Goal: Find specific page/section: Find specific page/section

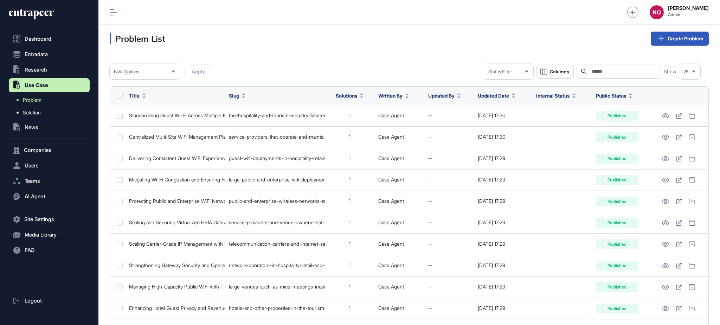
scroll to position [0, 0]
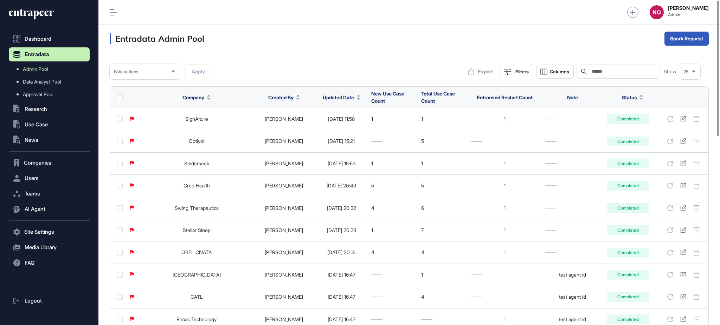
click at [340, 94] on span "Updated Date" at bounding box center [338, 97] width 31 height 7
click at [340, 124] on span "Sort Descending" at bounding box center [337, 127] width 28 height 6
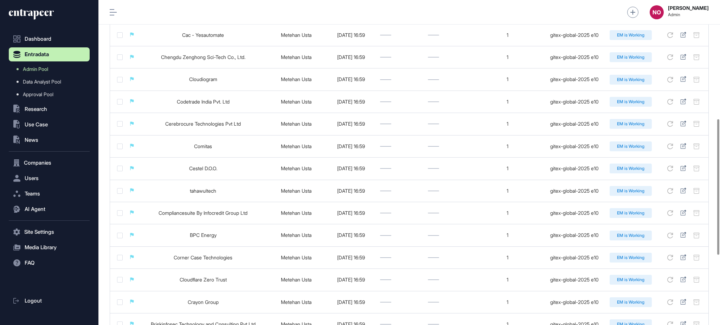
scroll to position [453, 0]
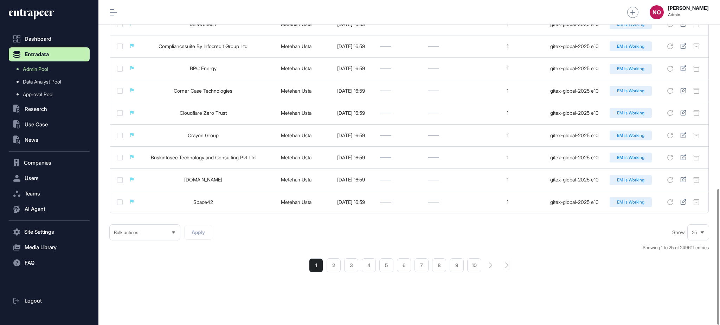
drag, startPoint x: 339, startPoint y: 266, endPoint x: 360, endPoint y: 252, distance: 25.5
click at [339, 266] on li "2" at bounding box center [334, 266] width 14 height 14
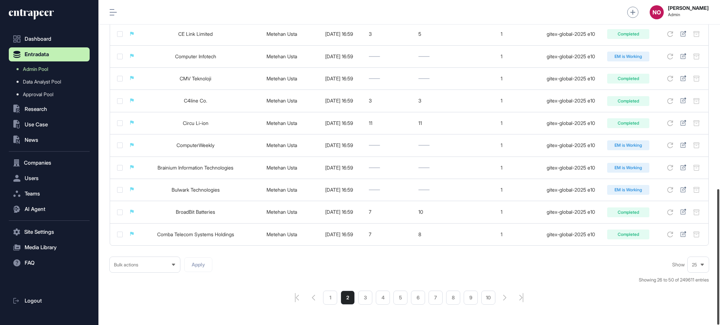
scroll to position [453, 0]
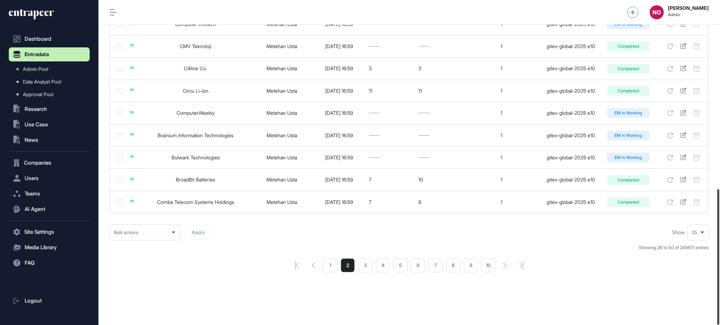
drag, startPoint x: 719, startPoint y: 300, endPoint x: 717, endPoint y: 318, distance: 18.4
click at [717, 318] on div at bounding box center [718, 257] width 2 height 136
click at [365, 268] on li "3" at bounding box center [365, 266] width 14 height 14
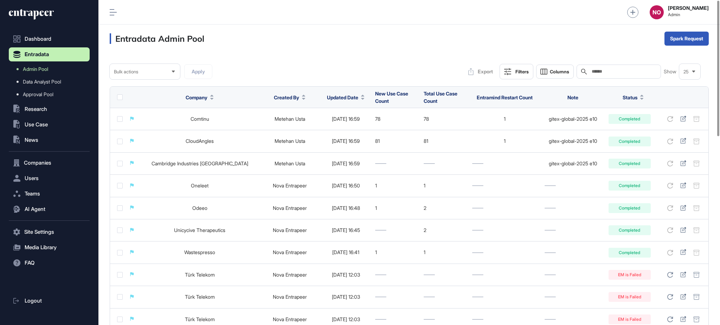
drag, startPoint x: 715, startPoint y: 190, endPoint x: 714, endPoint y: 214, distance: 23.9
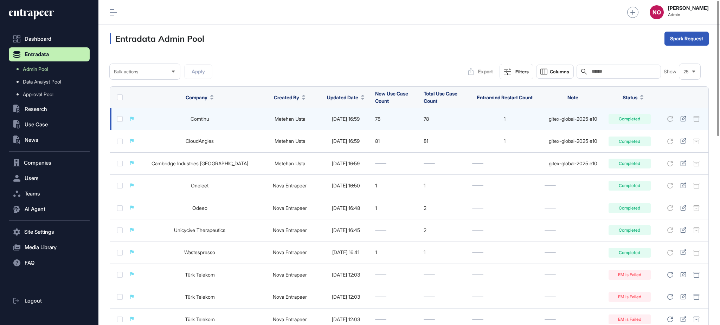
click at [204, 118] on link "Comtinu" at bounding box center [200, 119] width 19 height 6
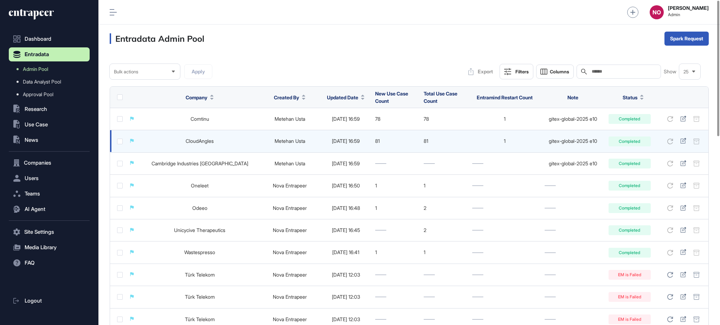
click at [201, 142] on link "CloudAngles" at bounding box center [200, 141] width 28 height 6
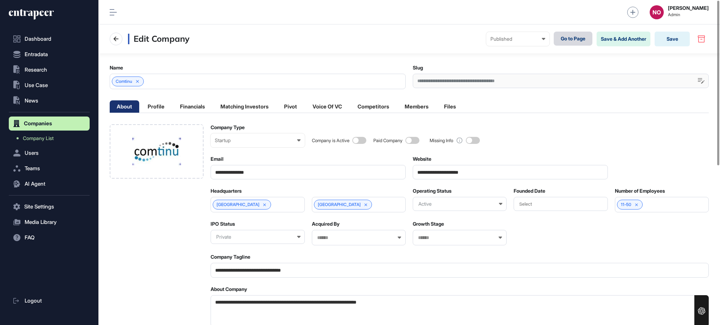
click at [586, 41] on link "Go to Page" at bounding box center [573, 39] width 39 height 14
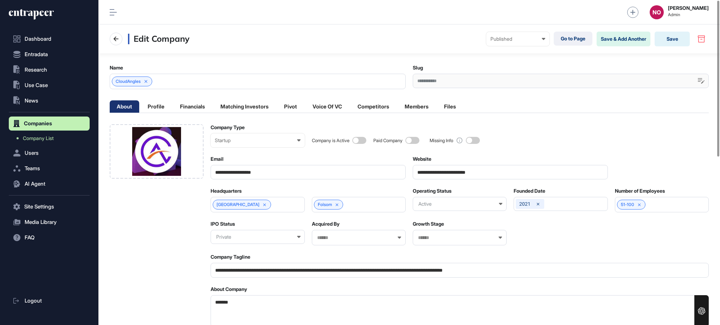
scroll to position [350, 0]
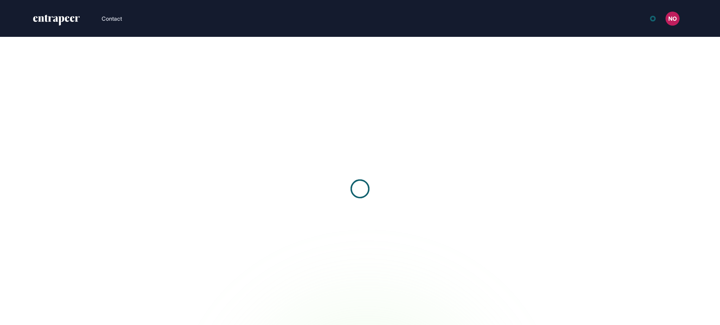
scroll to position [0, 0]
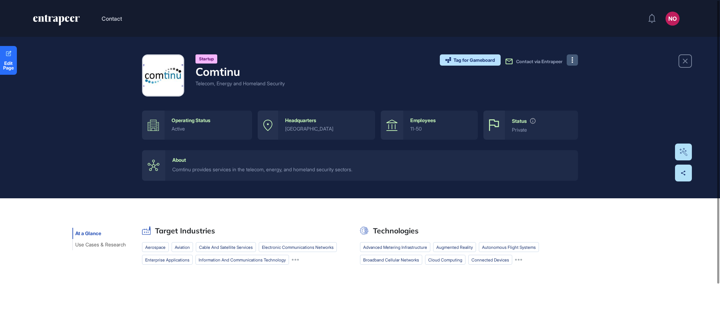
click at [570, 56] on button at bounding box center [572, 59] width 11 height 11
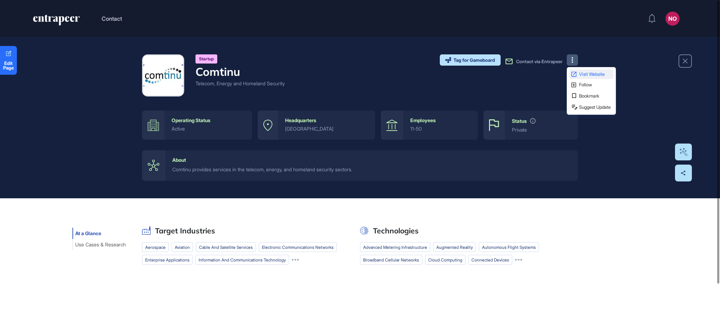
click at [576, 73] on icon at bounding box center [573, 74] width 7 height 7
